Goal: Transaction & Acquisition: Obtain resource

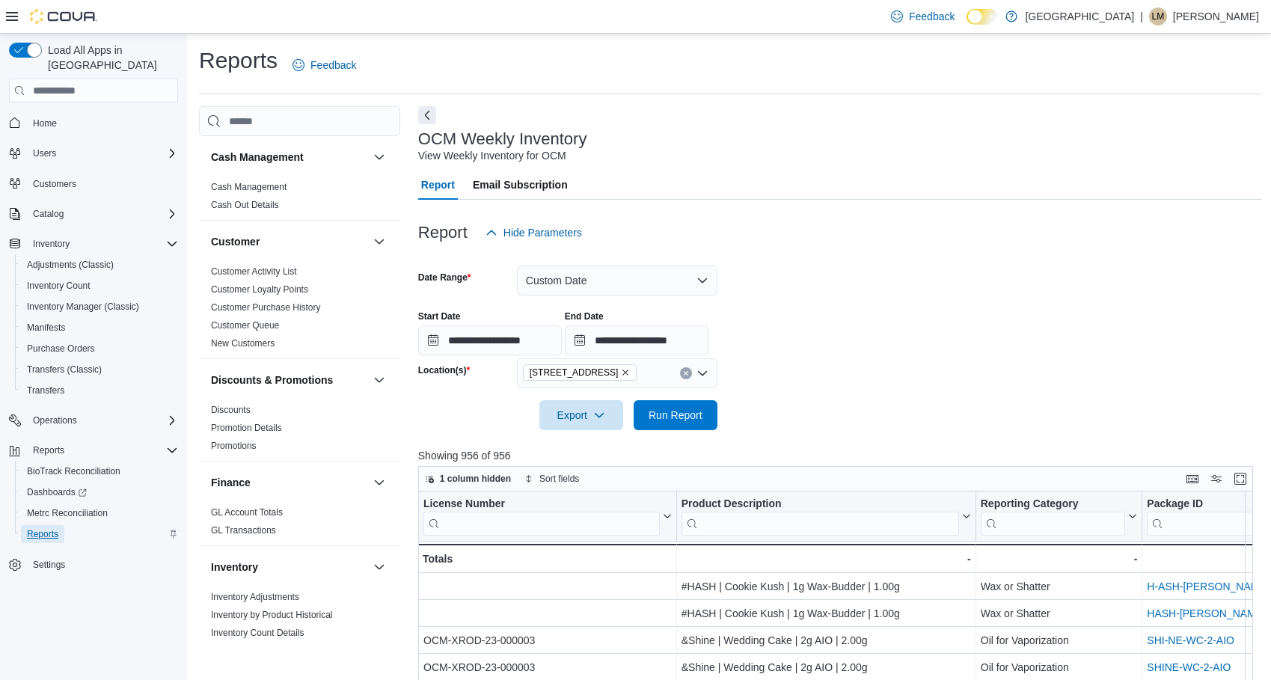
click at [44, 528] on span "Reports" at bounding box center [42, 534] width 31 height 12
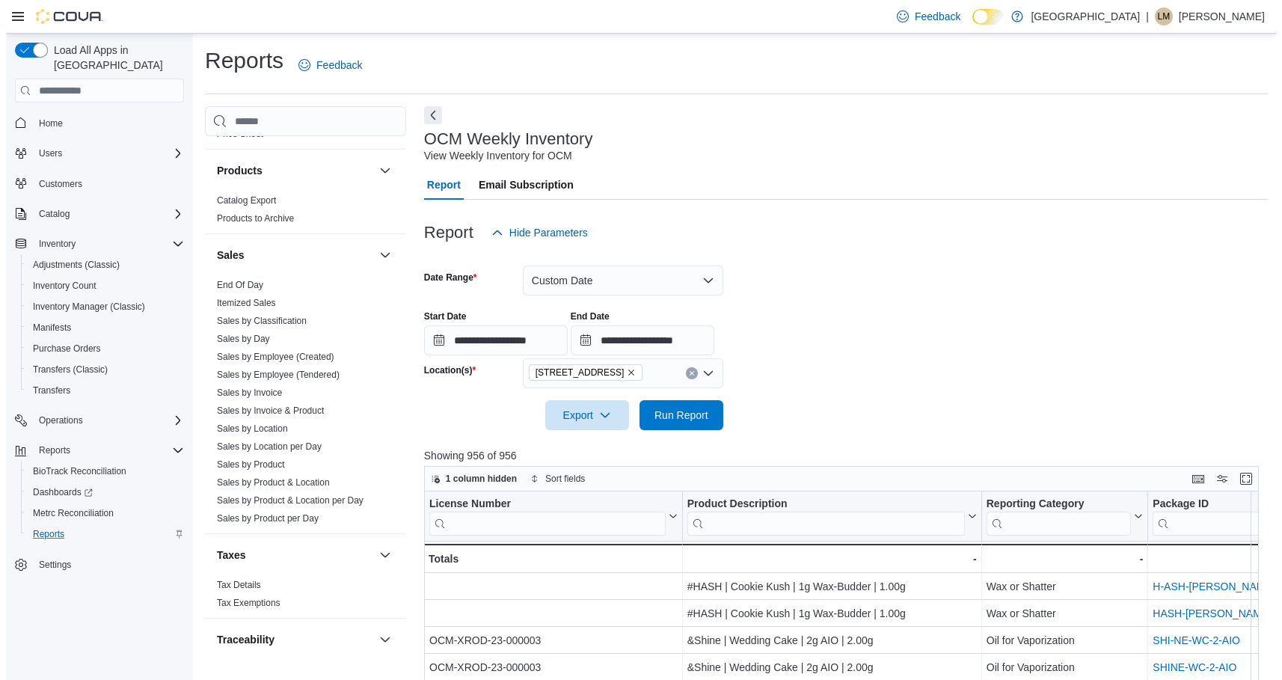
scroll to position [932, 0]
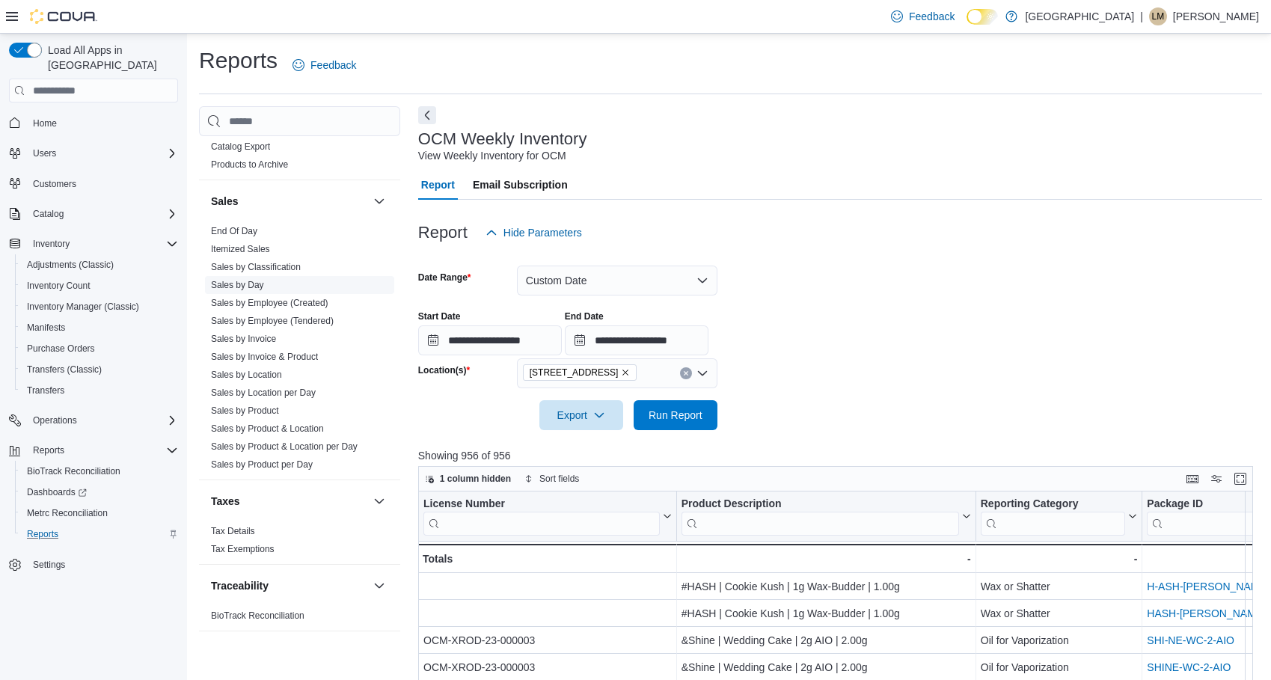
click at [253, 286] on link "Sales by Day" at bounding box center [237, 285] width 53 height 10
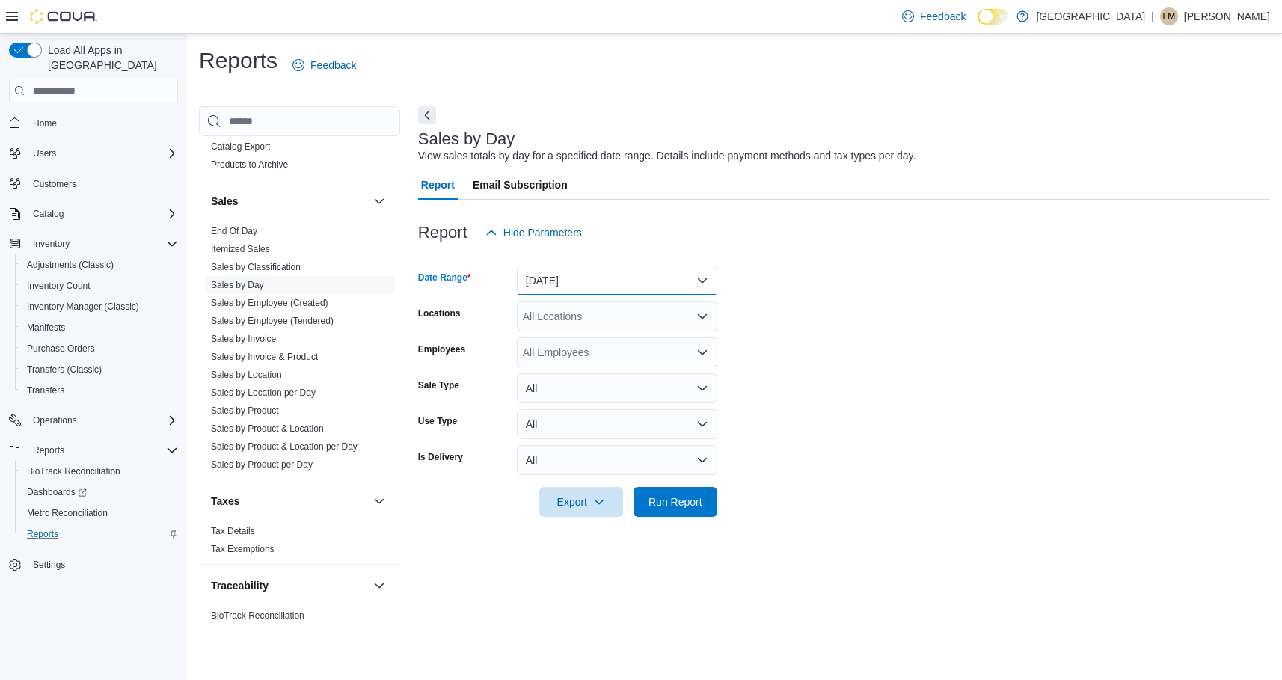
click at [703, 280] on button "[DATE]" at bounding box center [617, 281] width 200 height 30
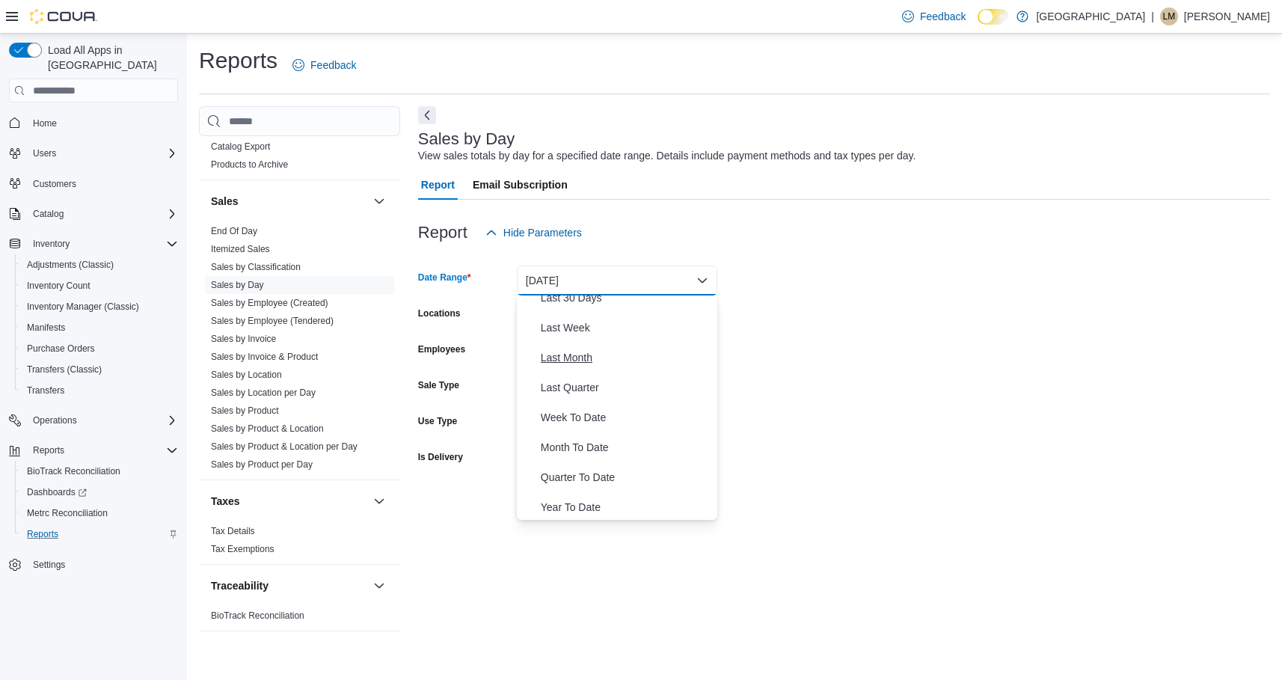
scroll to position [224, 0]
click at [566, 360] on span "Last Month" at bounding box center [626, 355] width 171 height 18
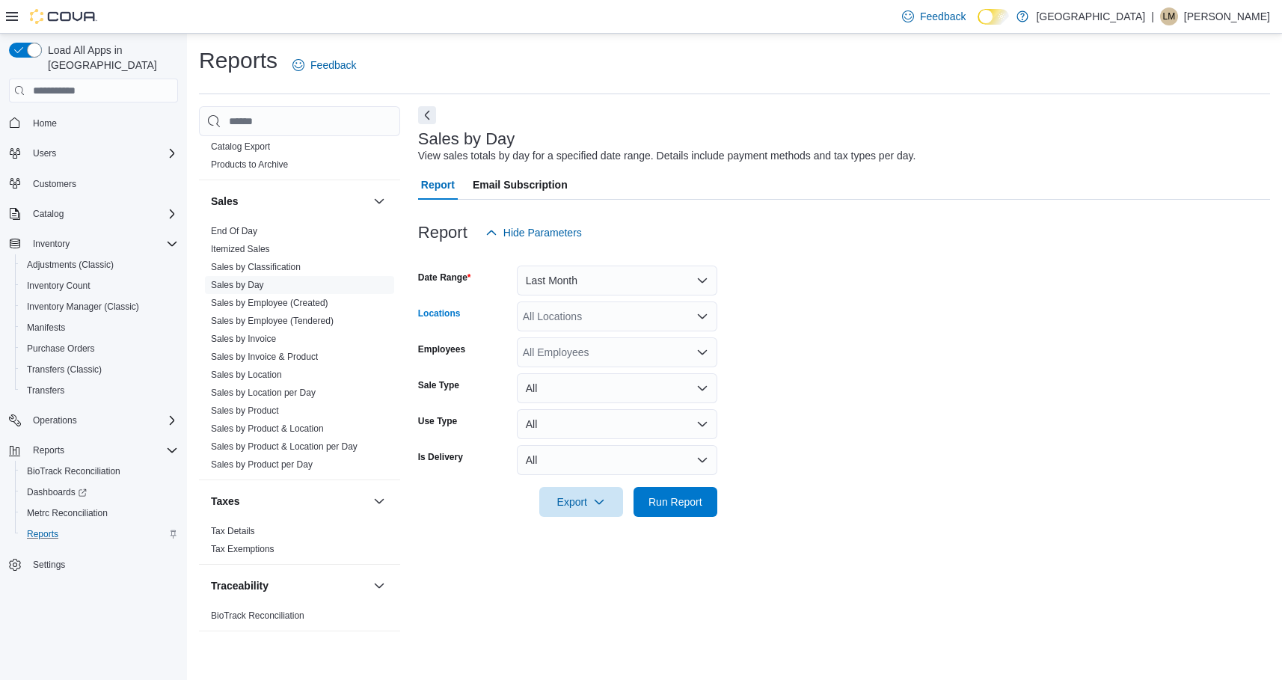
click at [700, 316] on icon "Open list of options" at bounding box center [702, 316] width 9 height 4
click at [634, 365] on div "[STREET_ADDRESS]" at bounding box center [617, 363] width 183 height 15
click at [844, 361] on form "Date Range Last Month Locations 245 W 14th St. Combo box. Selected. 245 W 14th …" at bounding box center [844, 382] width 852 height 269
click at [700, 352] on icon "Open list of options" at bounding box center [702, 352] width 9 height 4
click at [807, 355] on form "Date Range Last Month Locations 245 W 14th St. Employees All Employees Sale Typ…" at bounding box center [844, 382] width 852 height 269
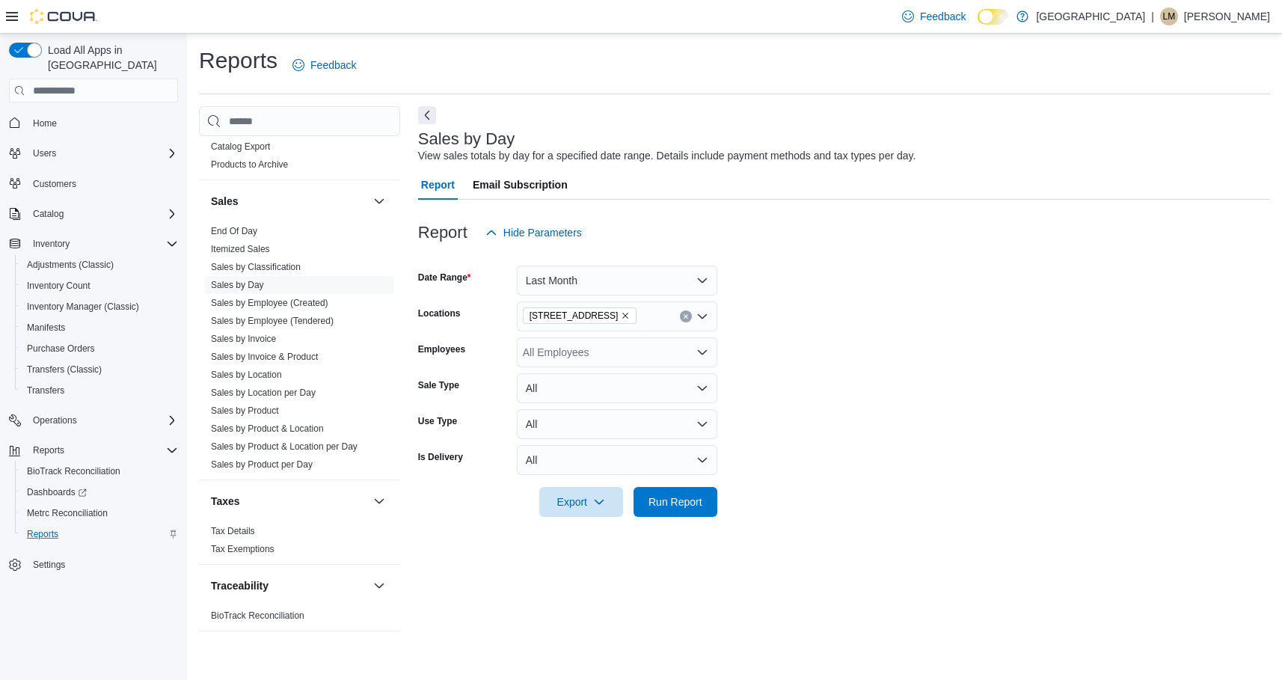
click at [702, 356] on icon "Open list of options" at bounding box center [702, 352] width 12 height 12
click at [841, 353] on form "Date Range Last Month Locations 245 W 14th St. Employees All Employees Sale Typ…" at bounding box center [844, 382] width 852 height 269
click at [699, 421] on button "All" at bounding box center [617, 424] width 200 height 30
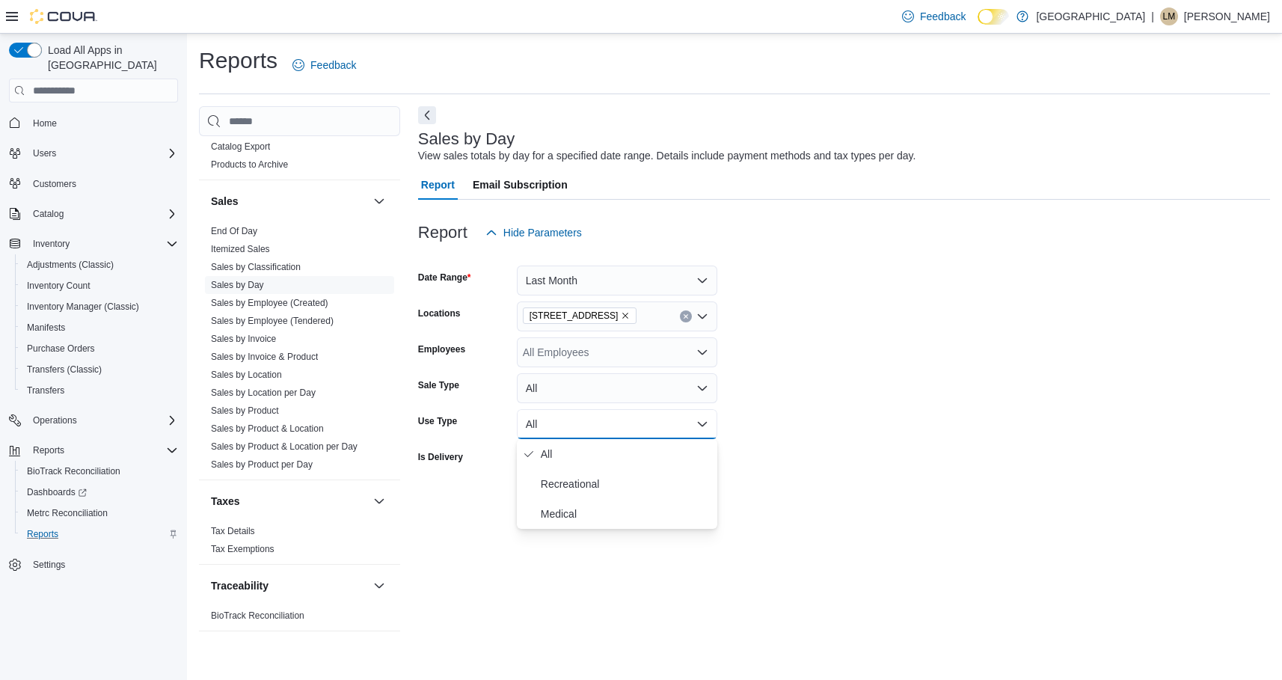
click at [810, 406] on form "Date Range Last Month Locations 245 W 14th St. Employees All Employees Sale Typ…" at bounding box center [844, 382] width 852 height 269
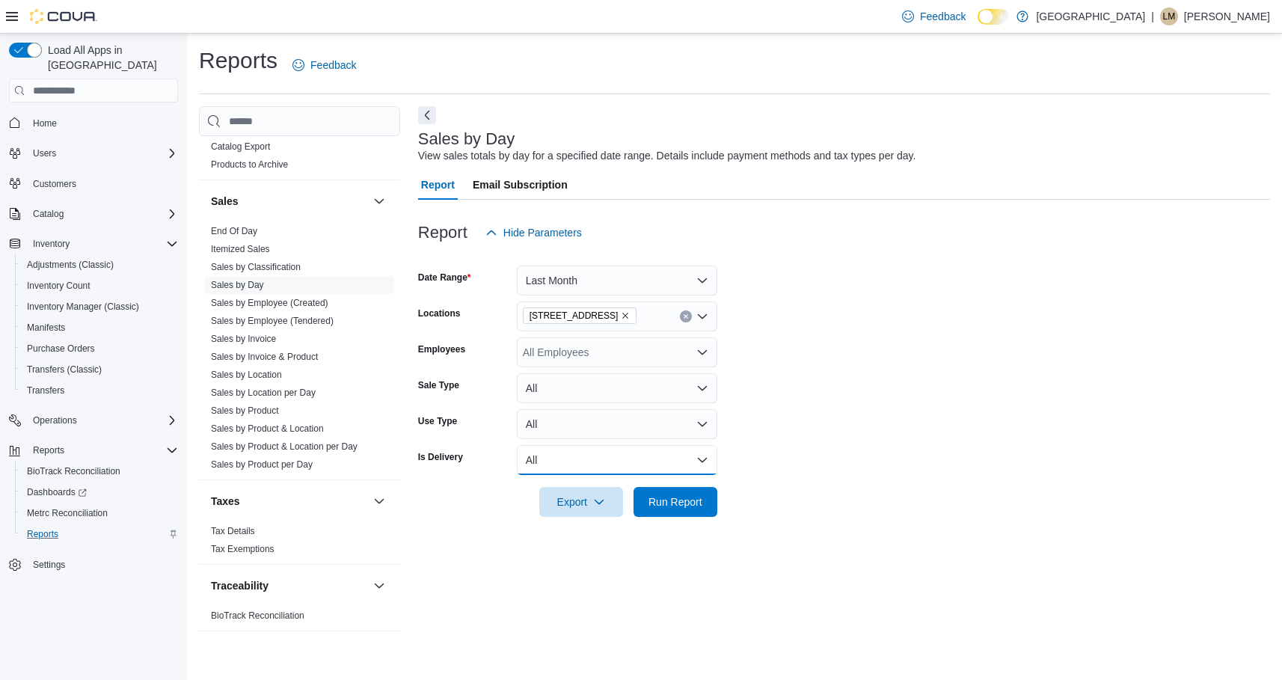
click at [708, 459] on button "All" at bounding box center [617, 460] width 200 height 30
click at [818, 449] on form "Date Range Last Month Locations 245 W 14th St. Employees All Employees Sale Typ…" at bounding box center [844, 382] width 852 height 269
click at [701, 280] on button "Last Month" at bounding box center [617, 281] width 200 height 30
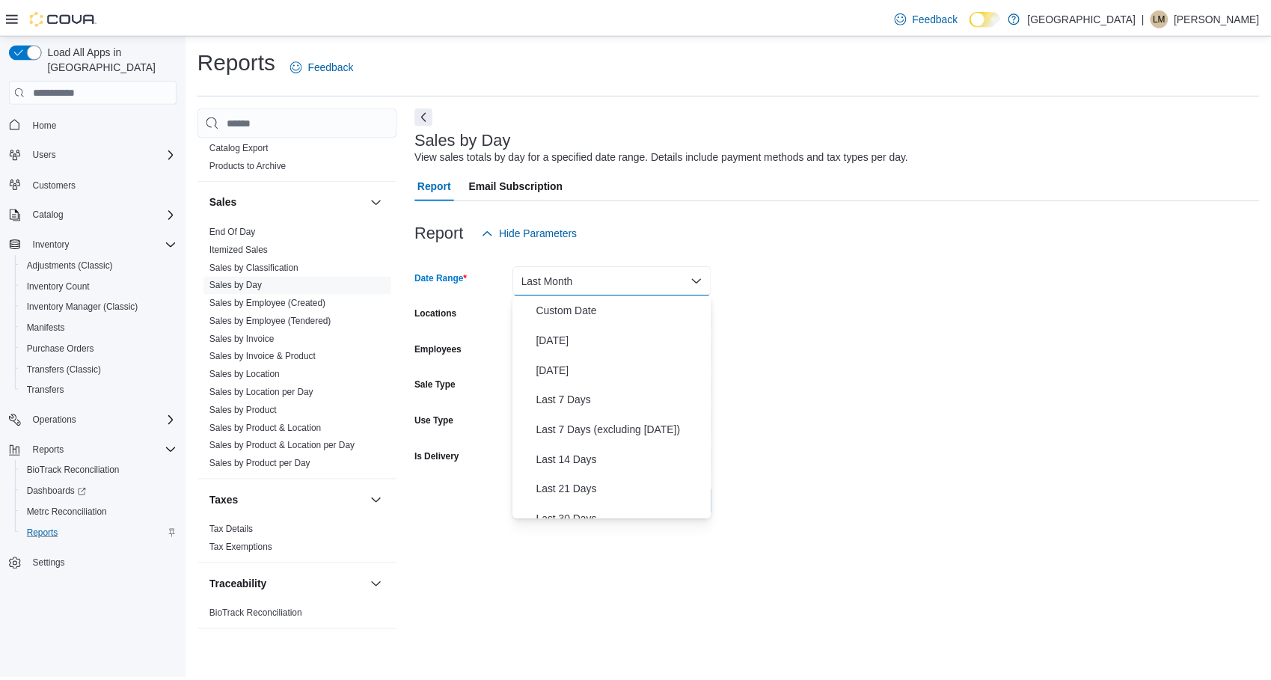
scroll to position [172, 0]
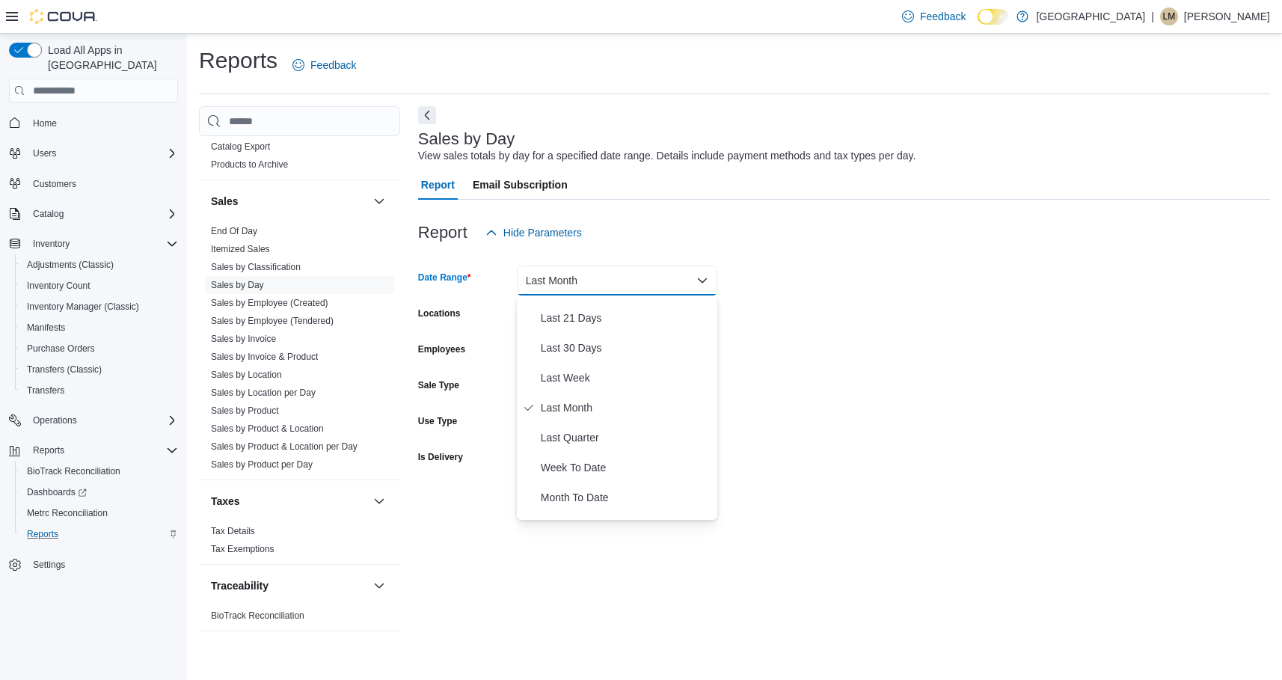
drag, startPoint x: 804, startPoint y: 427, endPoint x: 793, endPoint y: 420, distance: 13.1
click at [805, 426] on form "Date Range Last Month Locations 245 W 14th St. Employees All Employees Sale Typ…" at bounding box center [844, 382] width 852 height 269
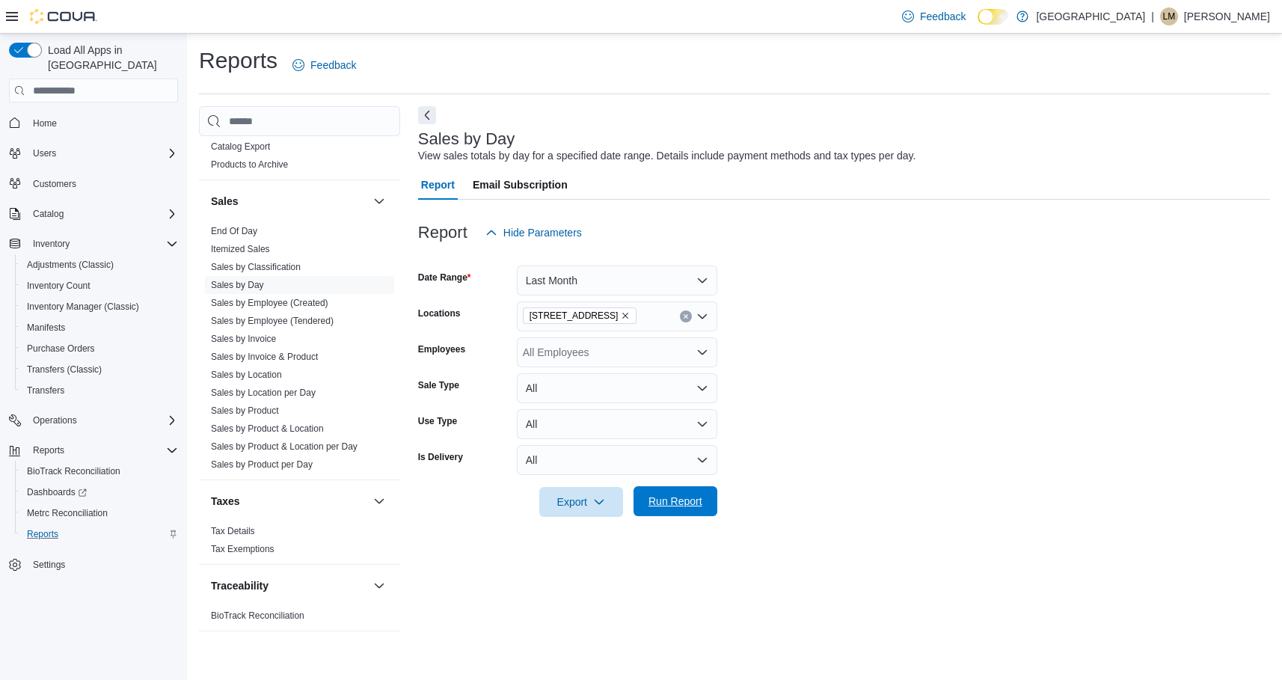
click at [696, 501] on span "Run Report" at bounding box center [676, 501] width 54 height 15
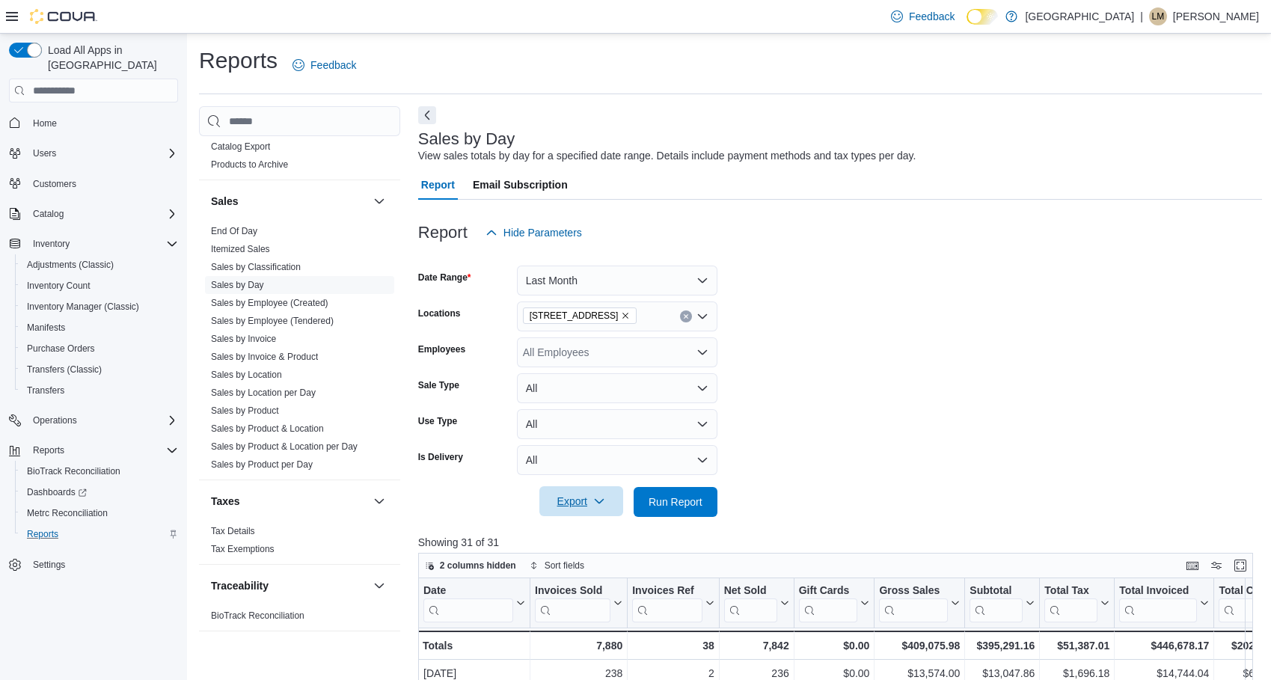
click at [581, 499] on span "Export" at bounding box center [581, 501] width 66 height 30
click at [609, 533] on span "Export to Excel" at bounding box center [583, 532] width 67 height 12
click at [49, 117] on span "Home" at bounding box center [45, 123] width 24 height 12
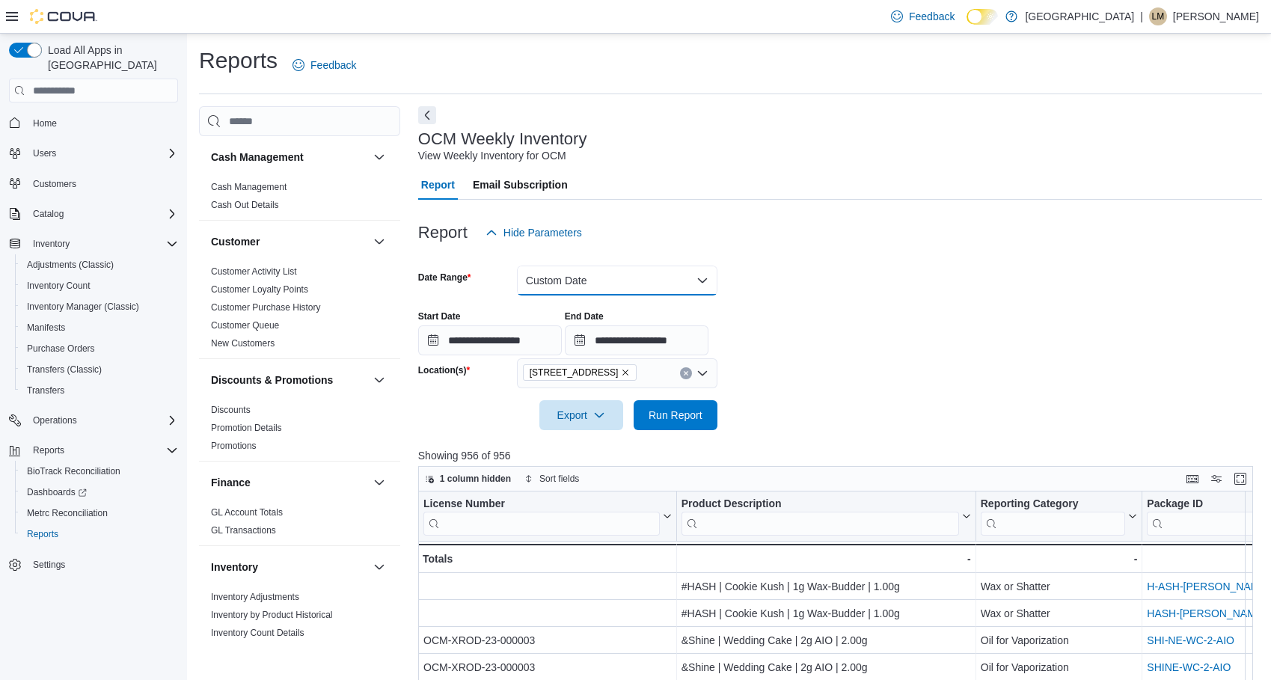
click at [702, 275] on button "Custom Date" at bounding box center [617, 281] width 200 height 30
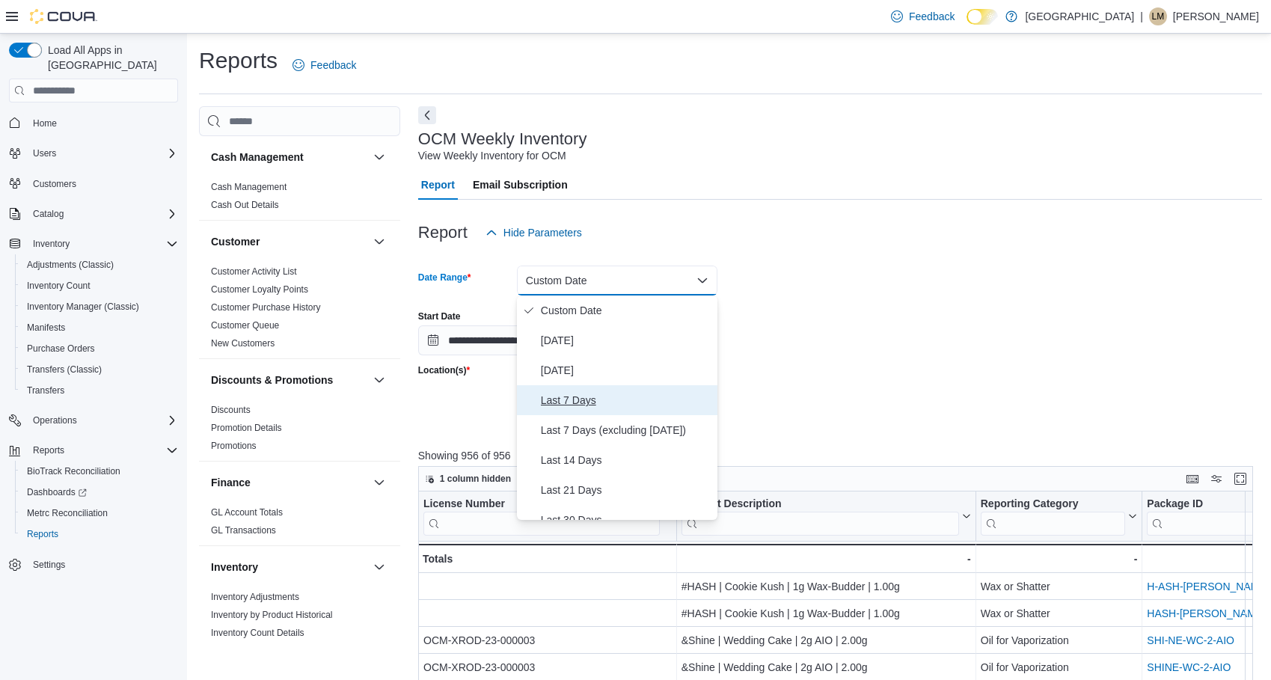
click at [579, 401] on span "Last 7 Days" at bounding box center [626, 400] width 171 height 18
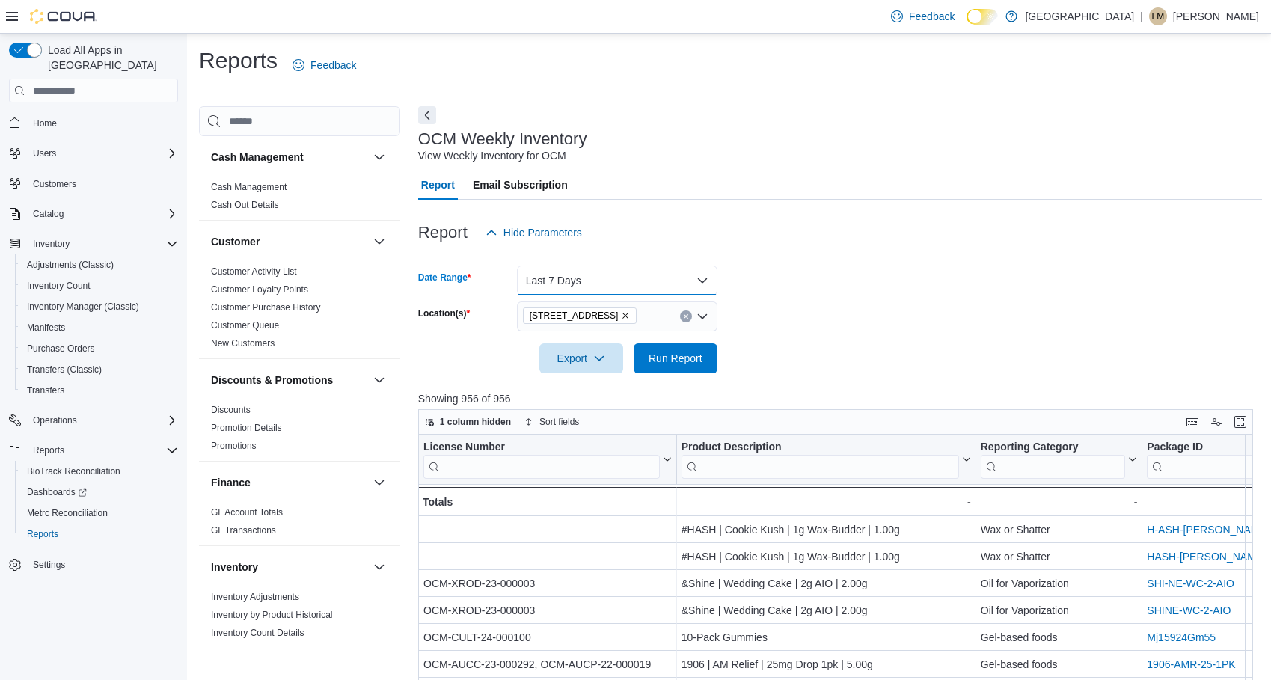
click at [703, 281] on button "Last 7 Days" at bounding box center [617, 281] width 200 height 30
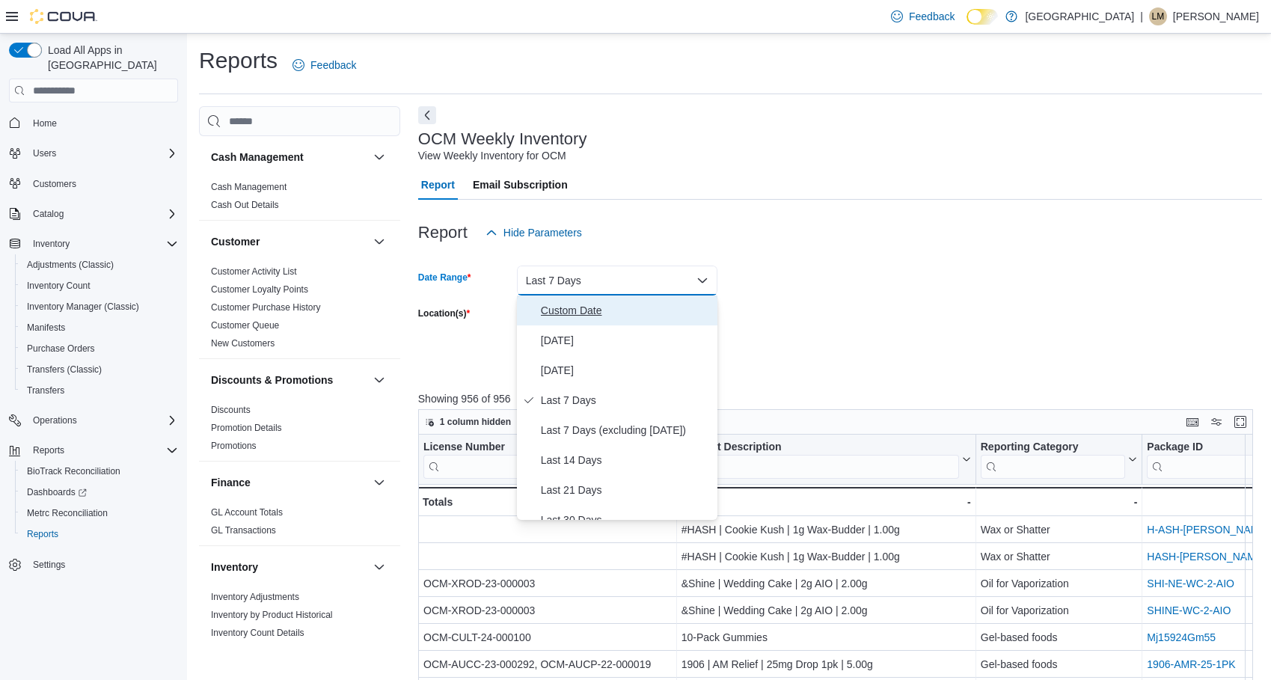
click at [577, 307] on span "Custom Date" at bounding box center [626, 310] width 171 height 18
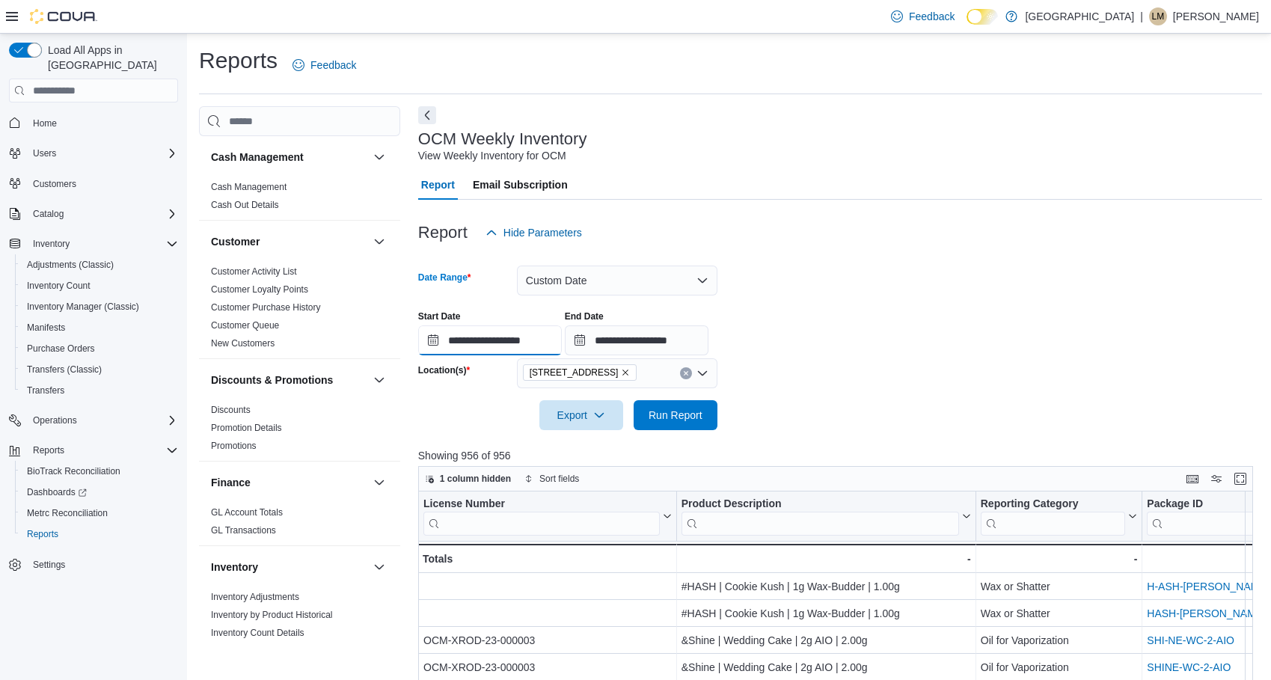
click at [434, 344] on input "**********" at bounding box center [490, 340] width 144 height 30
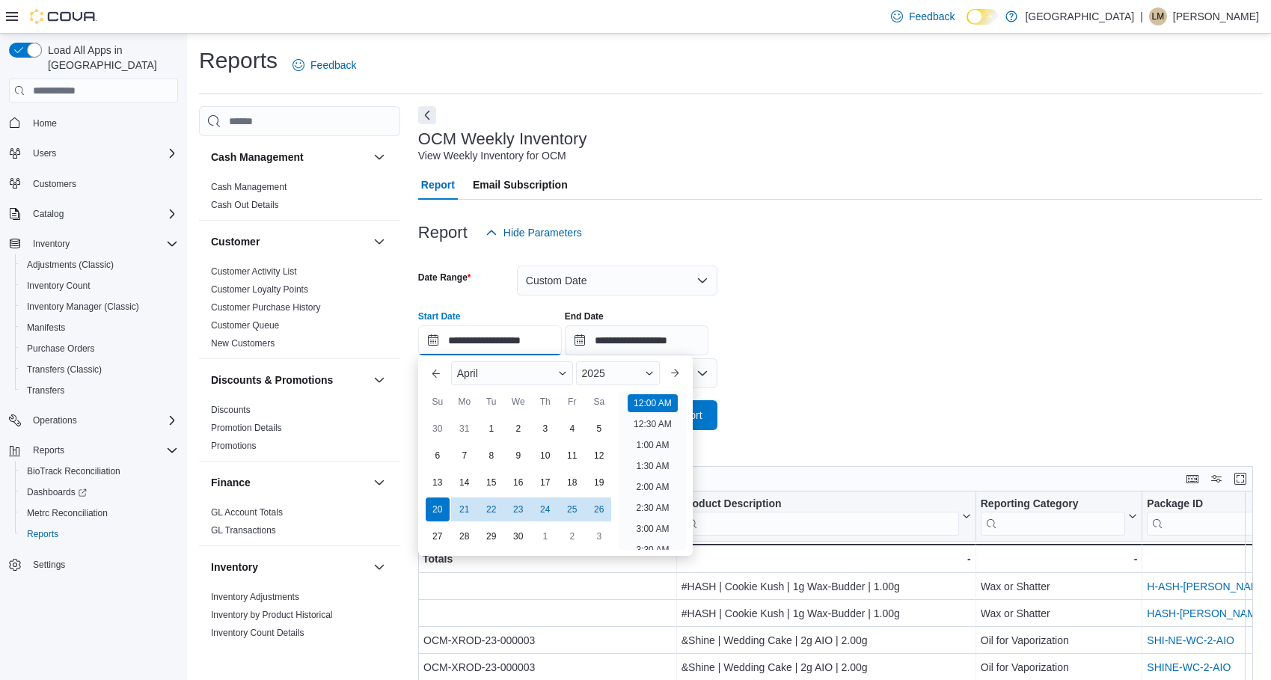
scroll to position [46, 0]
click at [567, 372] on span "Button. Open the month selector. April is currently selected." at bounding box center [562, 373] width 9 height 9
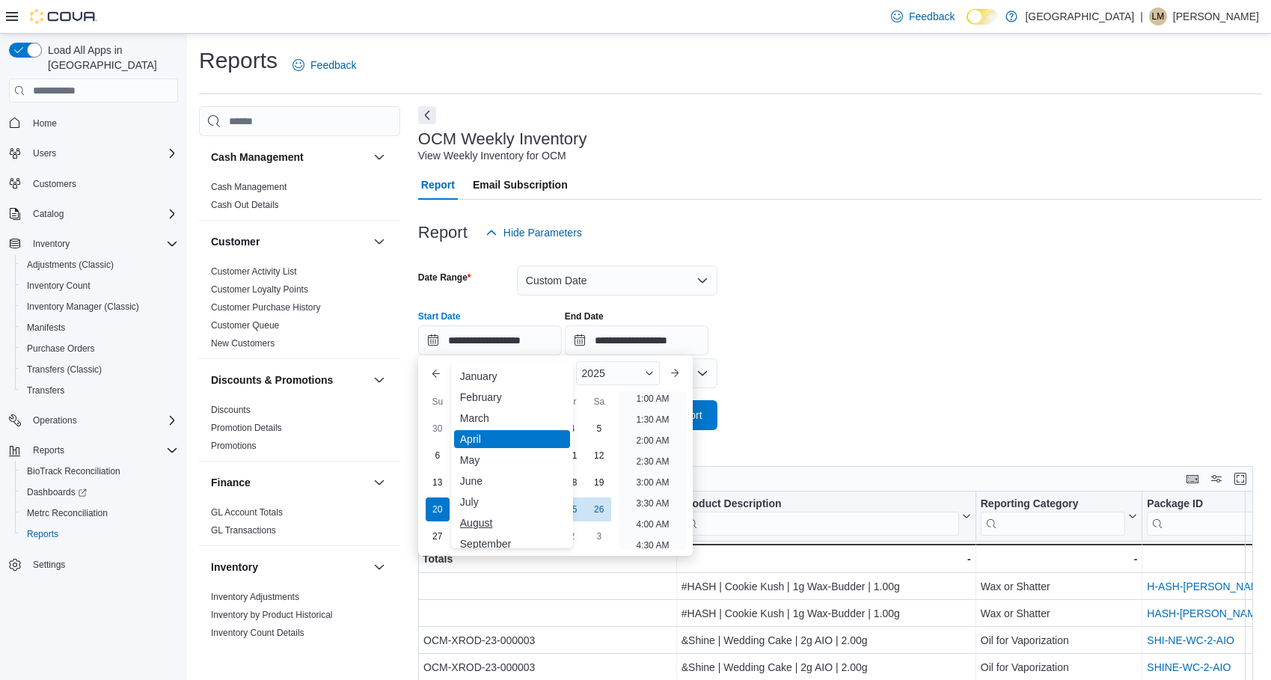
click at [487, 523] on div "August" at bounding box center [512, 523] width 116 height 18
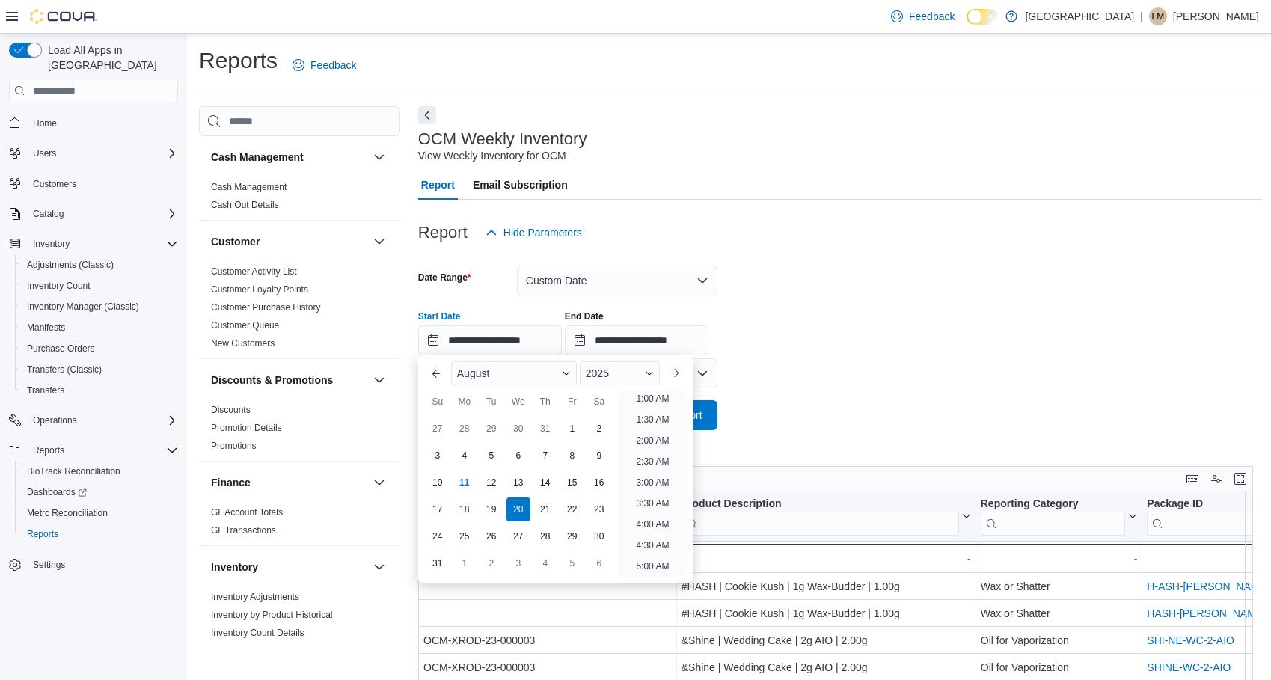
type input "**********"
click at [433, 454] on div "3" at bounding box center [437, 456] width 26 height 26
type input "**********"
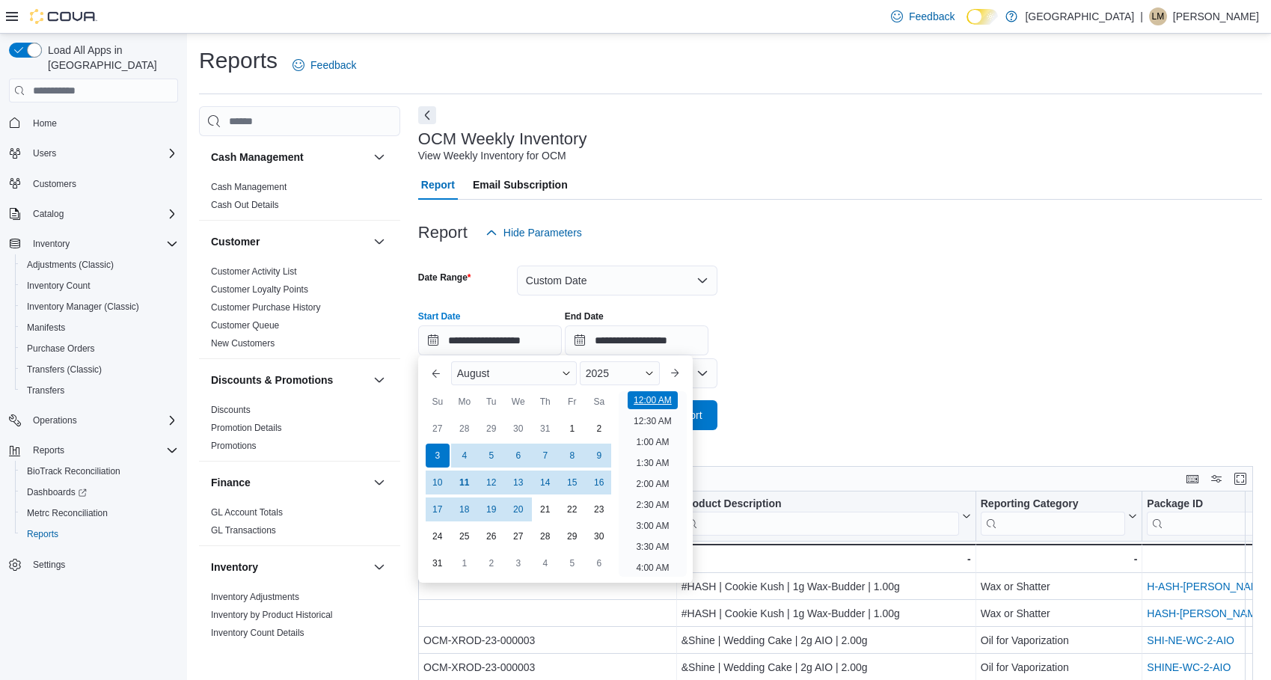
click at [657, 401] on li "12:00 AM" at bounding box center [653, 400] width 50 height 18
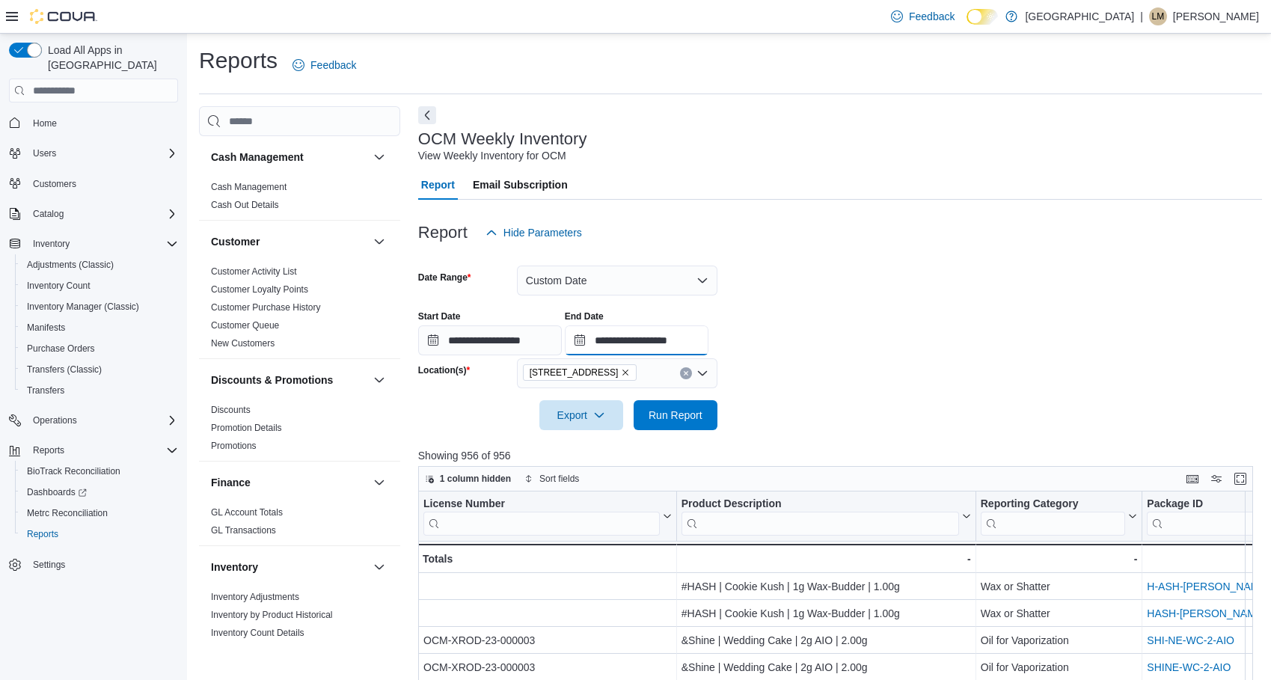
click at [592, 346] on input "**********" at bounding box center [637, 340] width 144 height 30
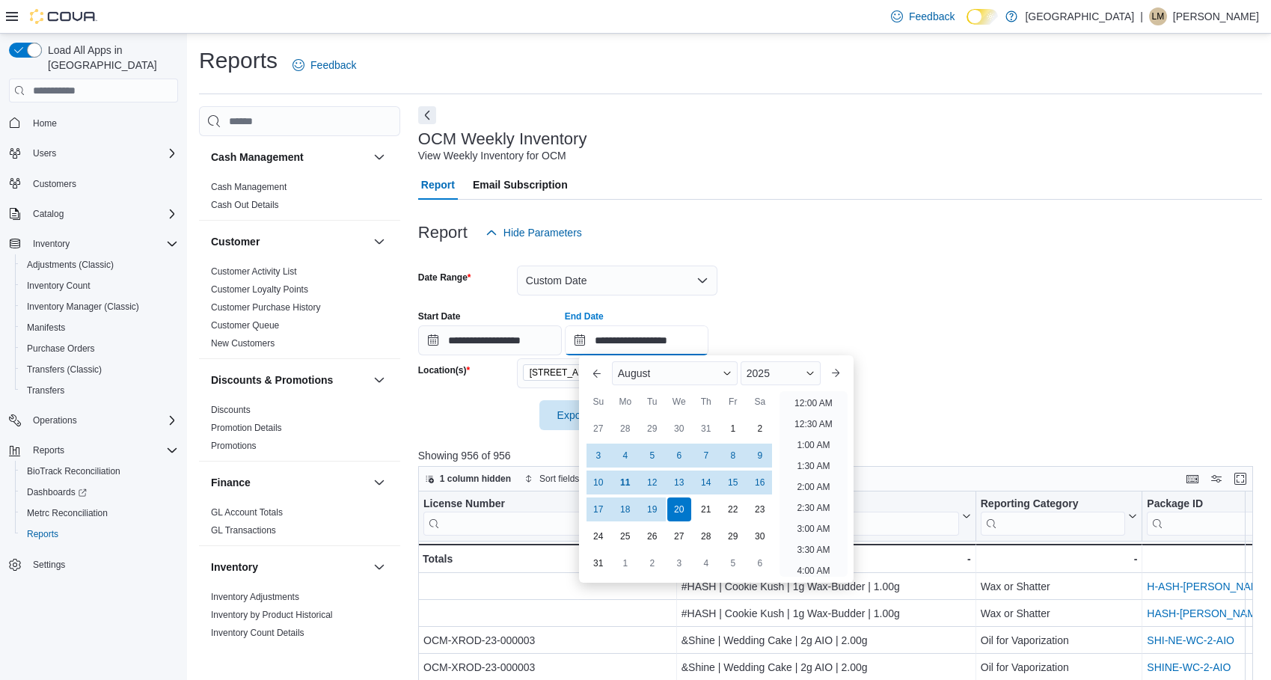
scroll to position [823, 0]
click at [762, 455] on div "9" at bounding box center [759, 456] width 26 height 26
type input "**********"
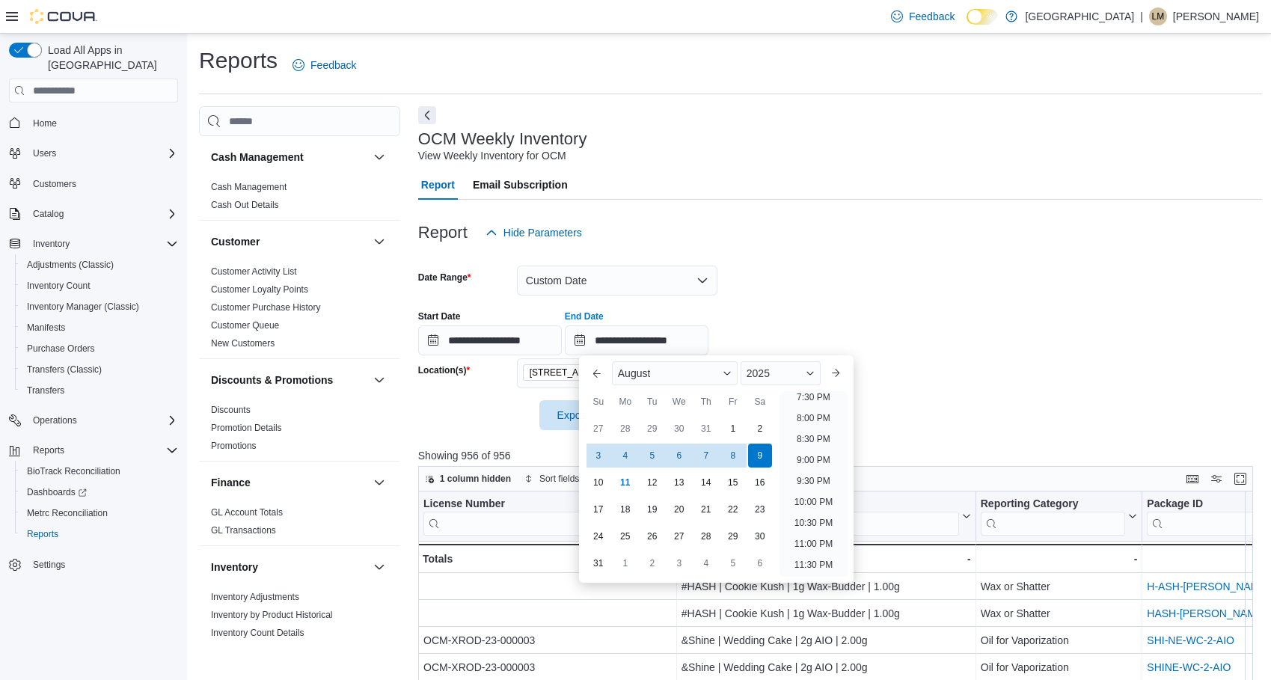
click at [809, 299] on div "**********" at bounding box center [840, 326] width 844 height 57
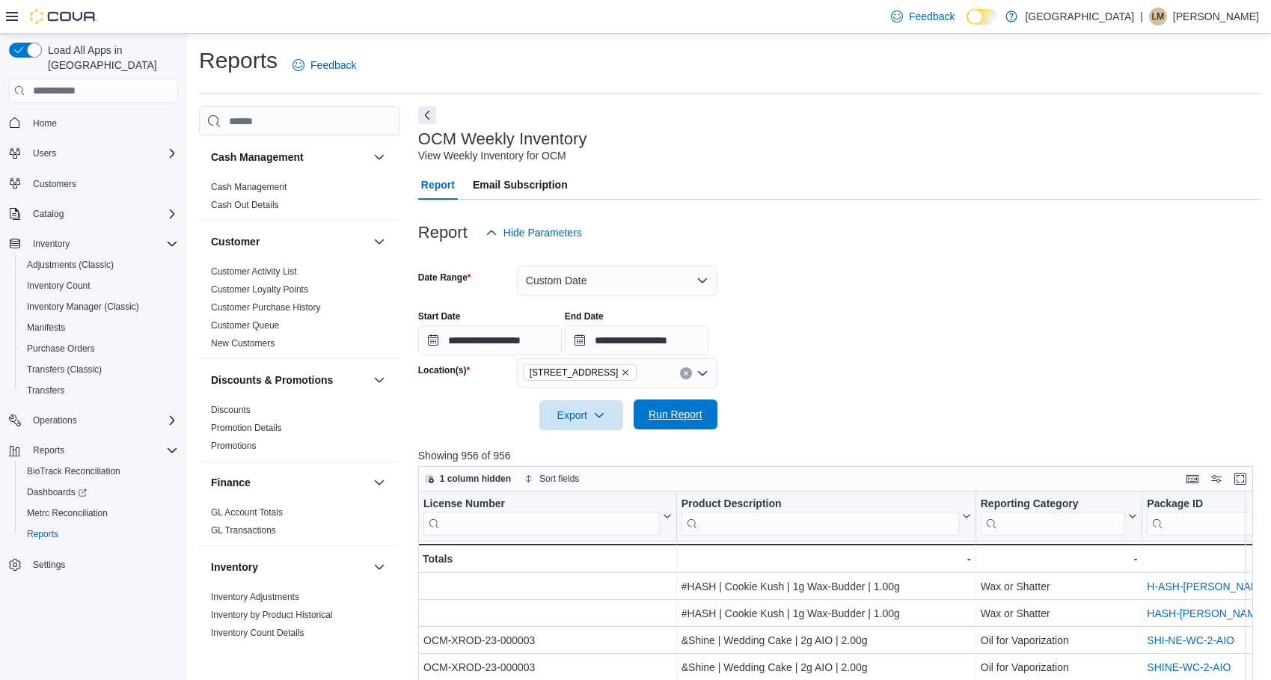
click at [669, 411] on span "Run Report" at bounding box center [676, 414] width 54 height 15
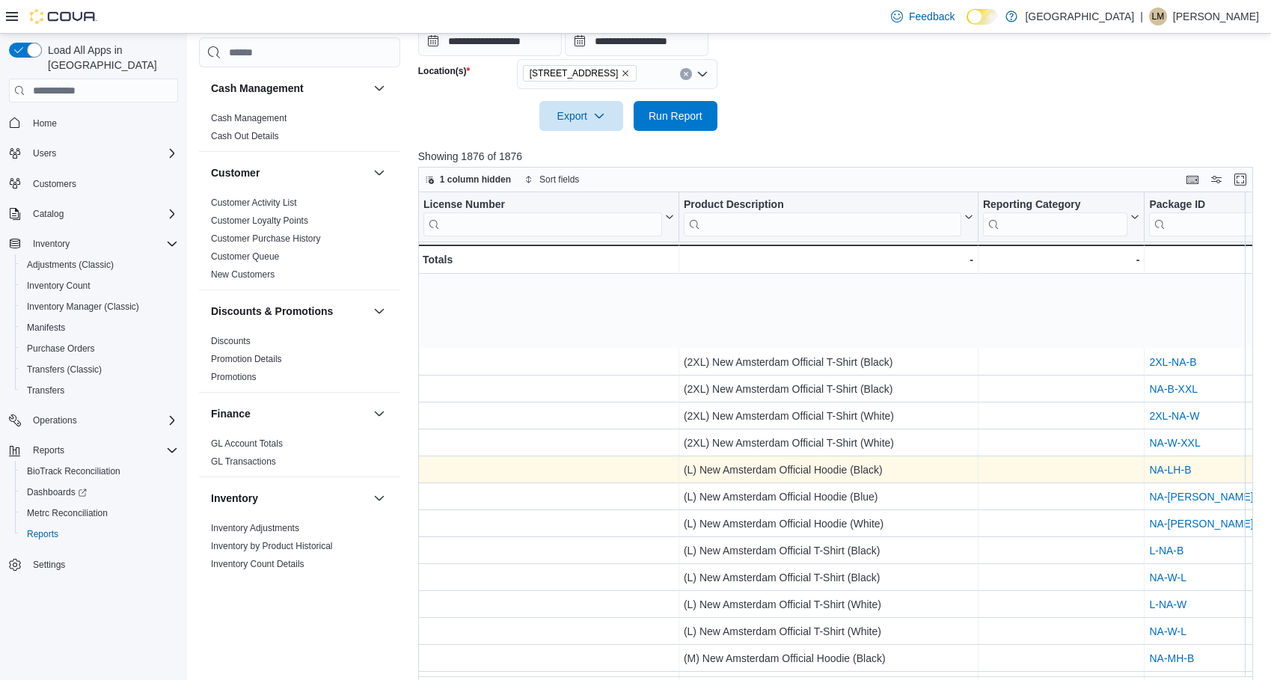
scroll to position [75, 0]
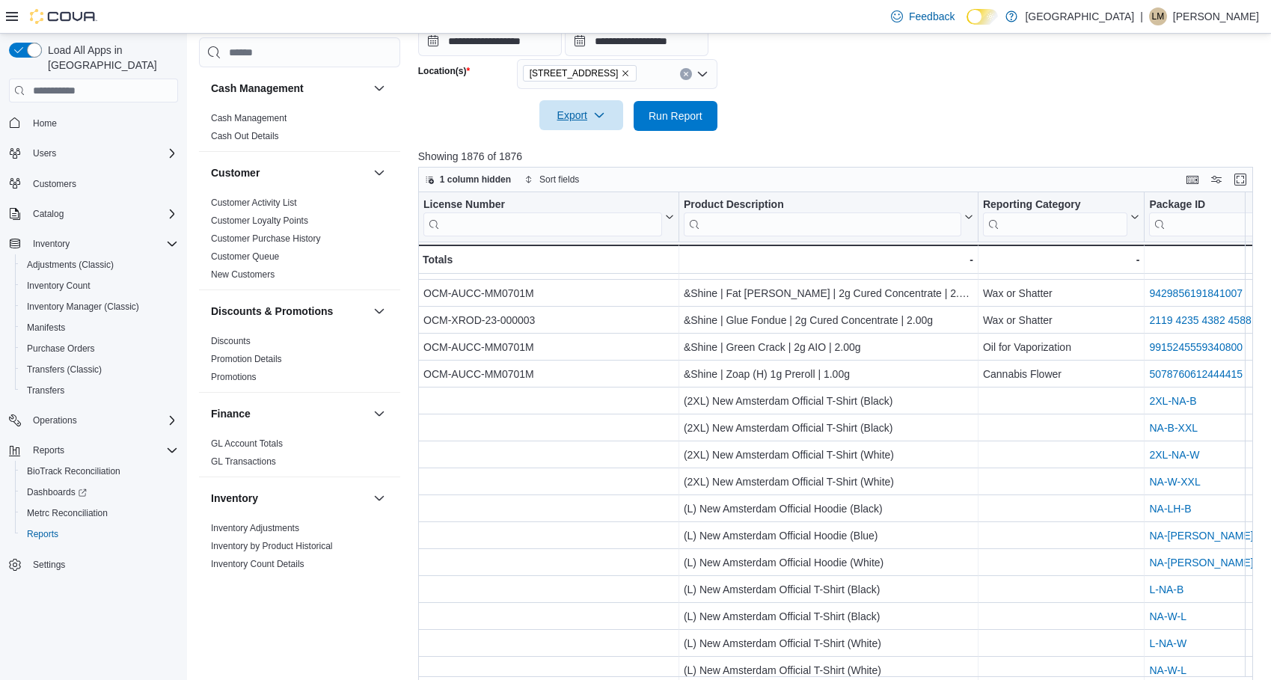
click at [573, 113] on span "Export" at bounding box center [581, 115] width 66 height 30
click at [576, 153] on button "Export to Excel" at bounding box center [583, 146] width 85 height 30
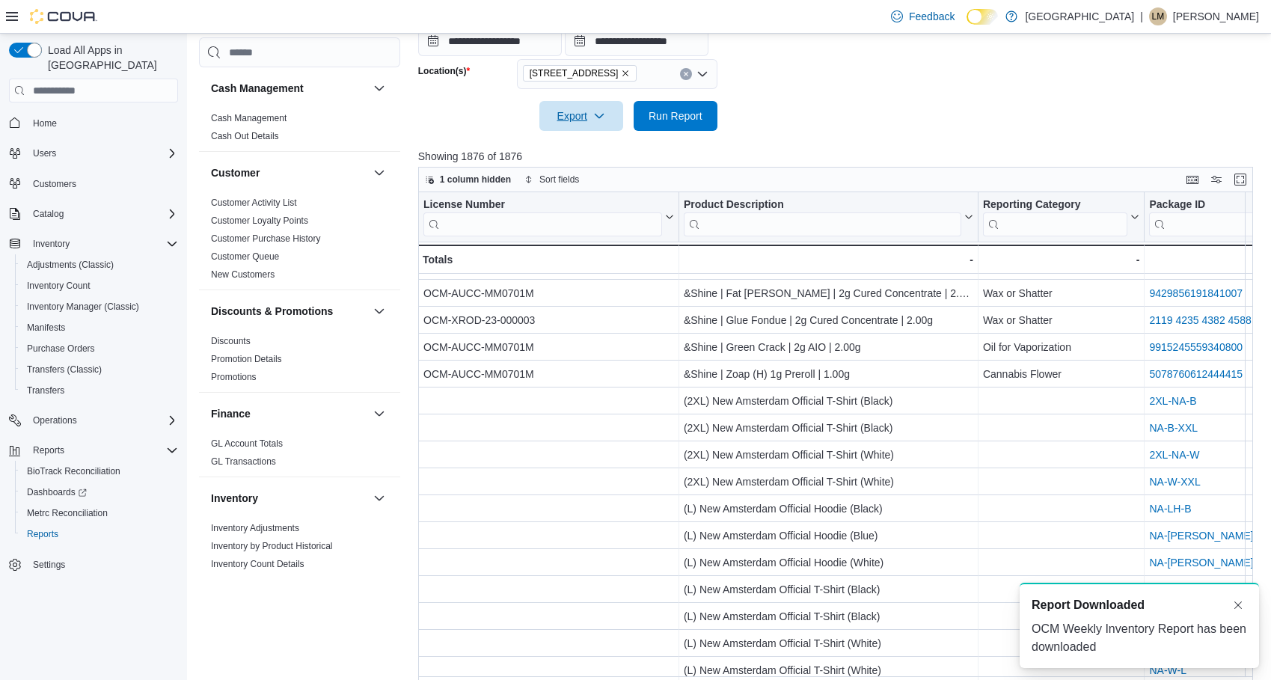
scroll to position [0, 0]
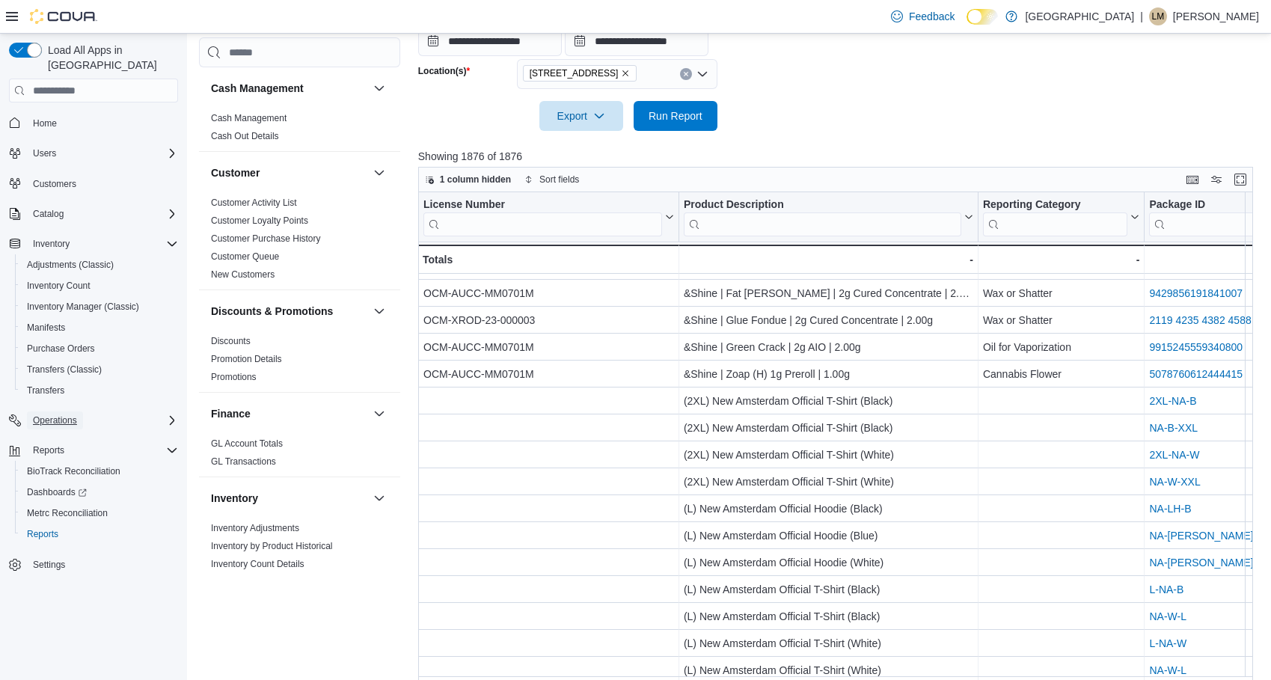
click at [64, 414] on span "Operations" at bounding box center [55, 420] width 44 height 12
click at [68, 435] on span "Cash Management" at bounding box center [65, 441] width 76 height 12
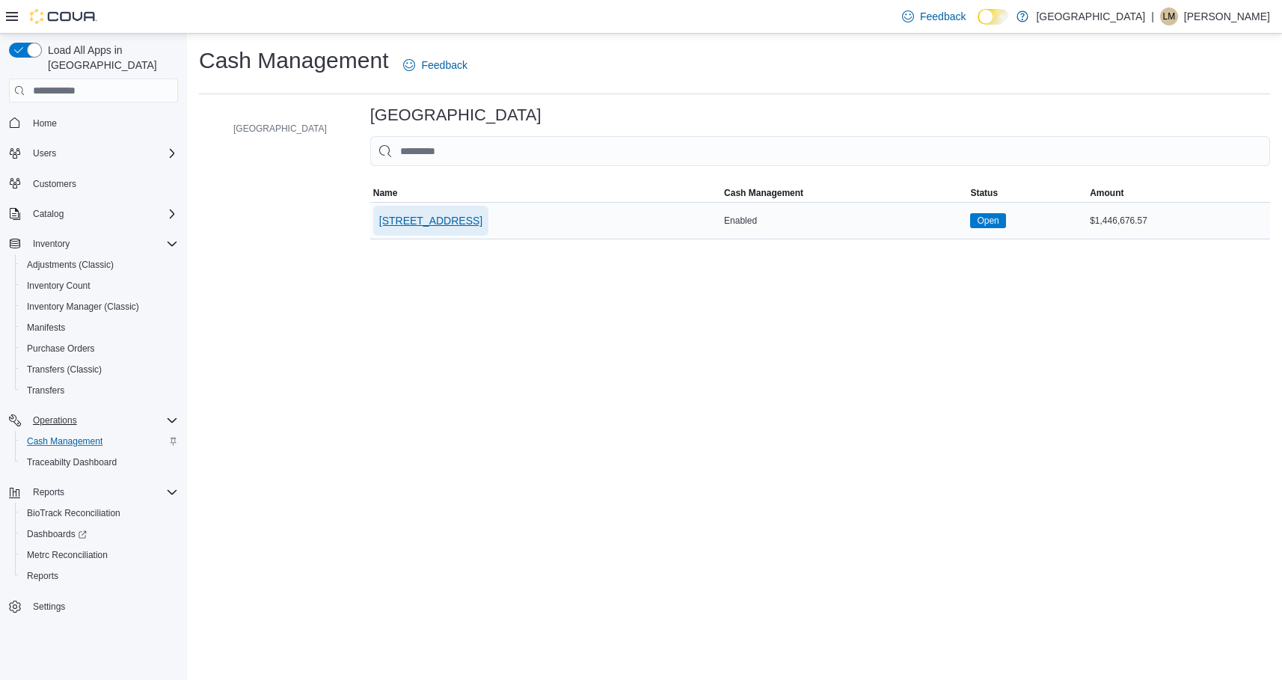
click at [399, 216] on span "[STREET_ADDRESS]" at bounding box center [430, 220] width 103 height 15
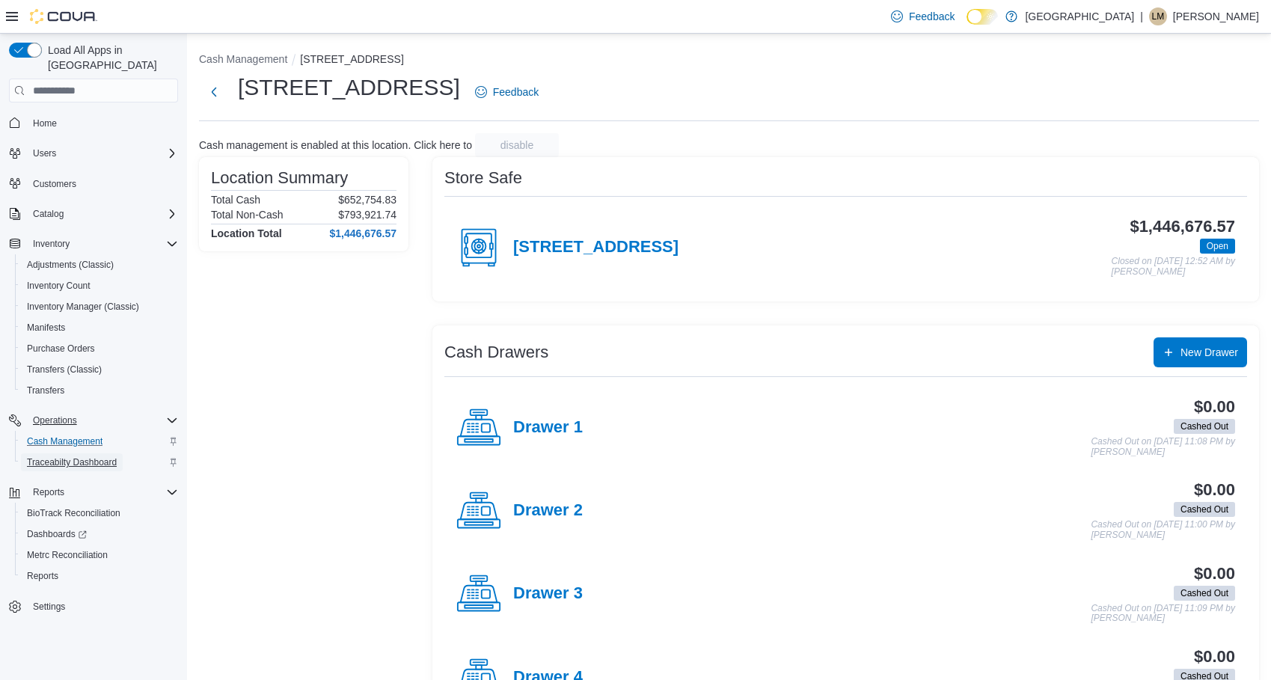
click at [115, 456] on span "Traceabilty Dashboard" at bounding box center [72, 462] width 90 height 12
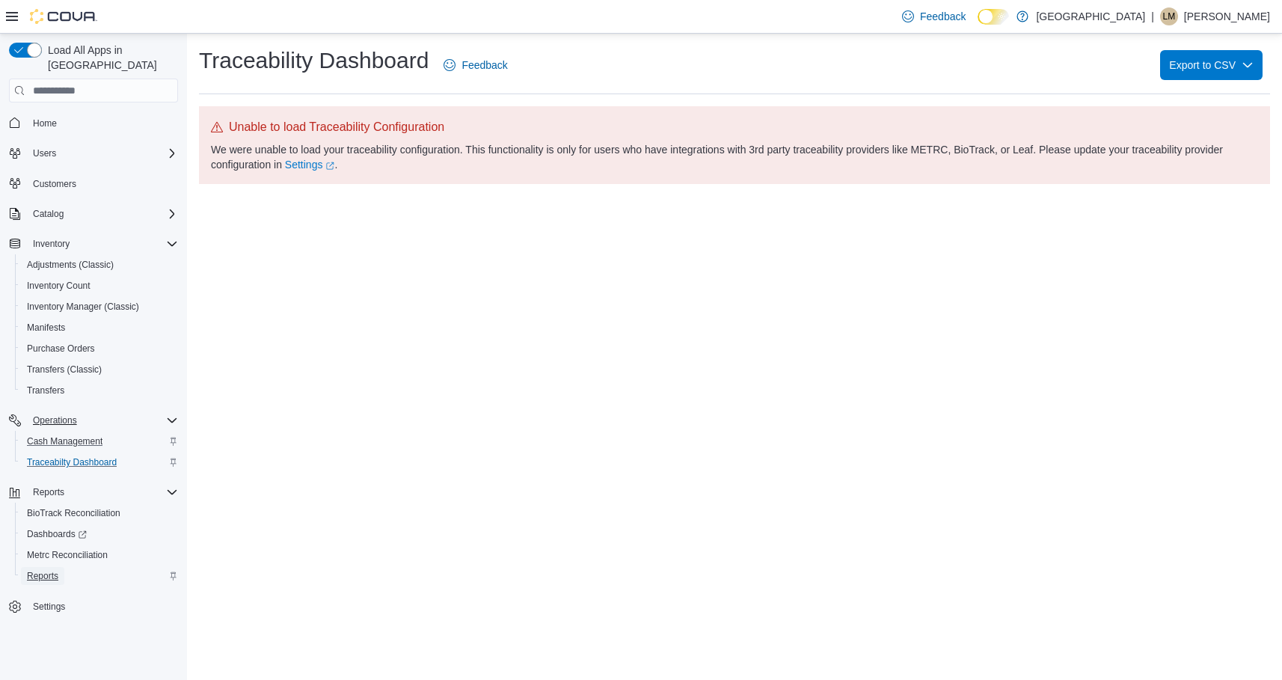
click at [31, 570] on span "Reports" at bounding box center [42, 576] width 31 height 12
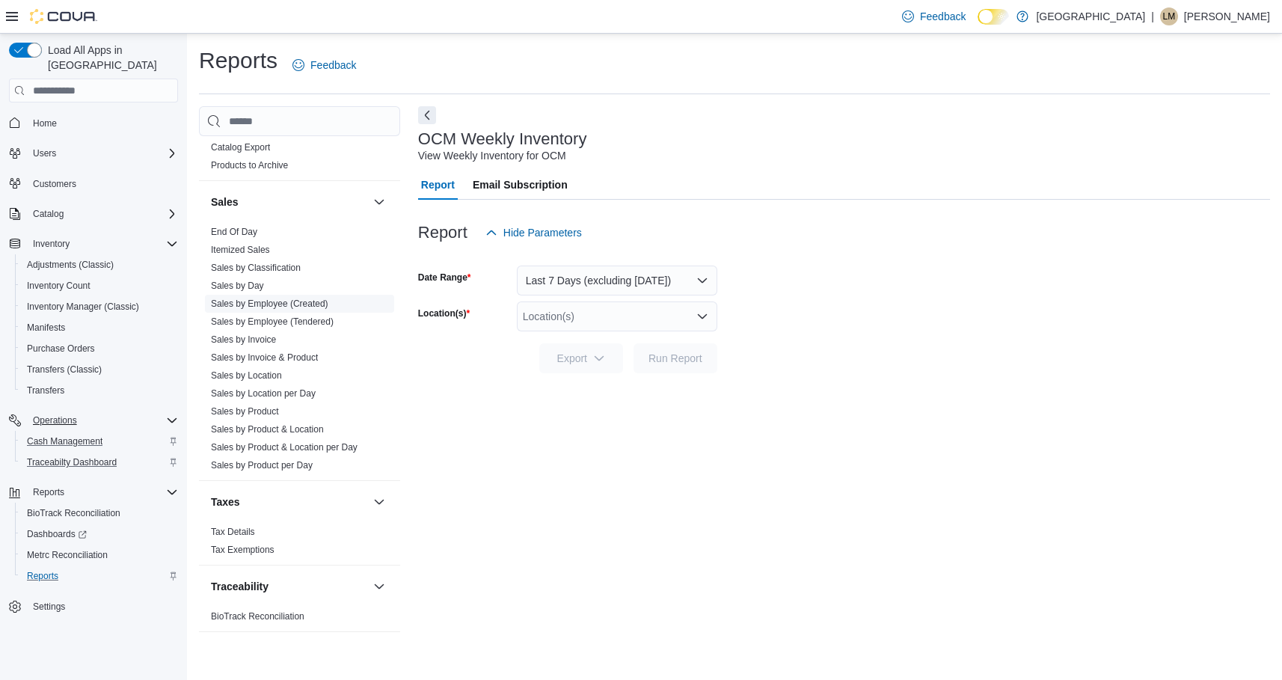
scroll to position [932, 0]
